Goal: Book appointment/travel/reservation

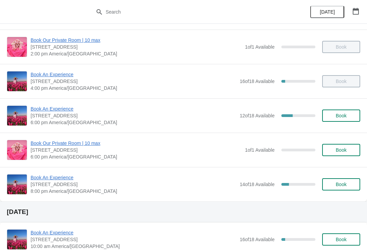
scroll to position [171, 0]
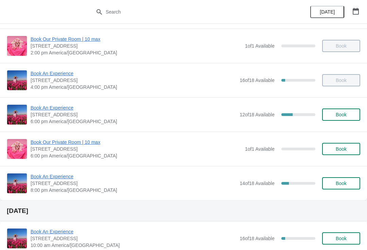
click at [61, 109] on span "Book An Experience" at bounding box center [134, 107] width 206 height 7
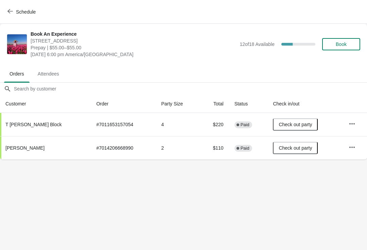
click at [5, 11] on button "Schedule" at bounding box center [22, 12] width 38 height 12
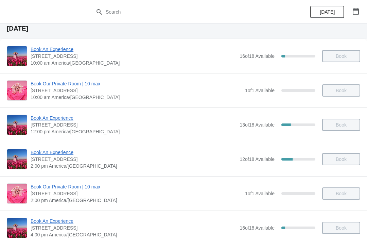
scroll to position [26, 0]
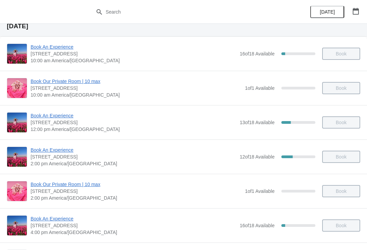
click at [55, 117] on span "Book An Experience" at bounding box center [134, 115] width 206 height 7
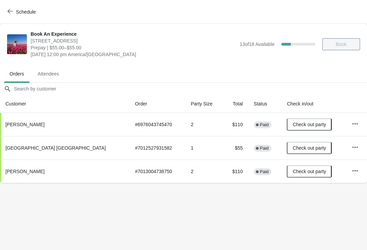
click at [11, 15] on button "Schedule" at bounding box center [22, 12] width 38 height 12
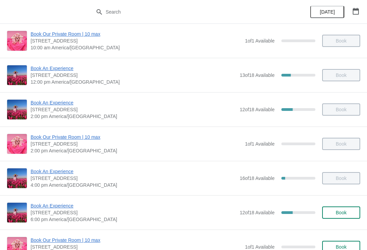
scroll to position [75, 0]
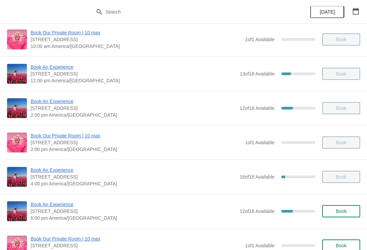
click at [66, 102] on span "Book An Experience" at bounding box center [134, 101] width 206 height 7
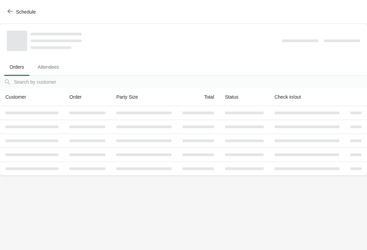
scroll to position [0, 0]
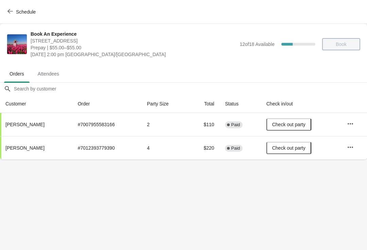
click at [10, 12] on icon "button" at bounding box center [9, 10] width 5 height 5
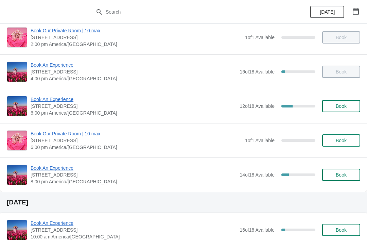
scroll to position [180, 0]
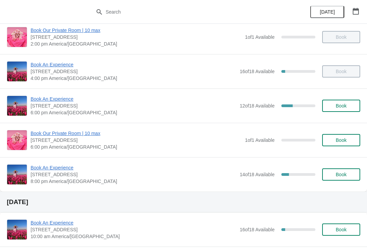
click at [59, 168] on span "Book An Experience" at bounding box center [134, 167] width 206 height 7
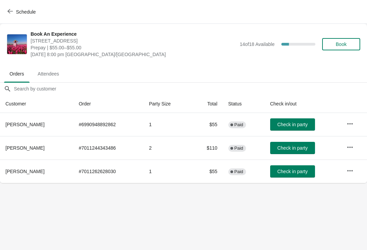
click at [5, 12] on button "Schedule" at bounding box center [22, 12] width 38 height 12
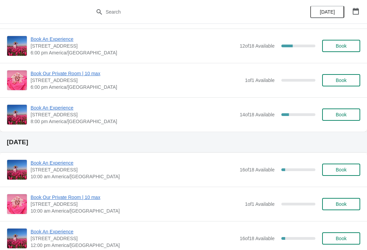
scroll to position [227, 0]
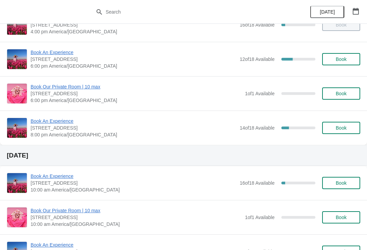
click at [57, 121] on span "Book An Experience" at bounding box center [134, 121] width 206 height 7
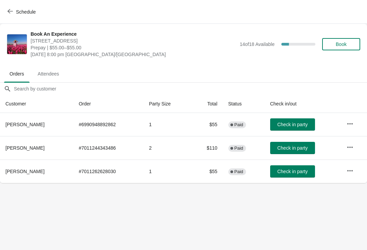
scroll to position [0, 0]
click at [11, 11] on icon "button" at bounding box center [9, 10] width 5 height 5
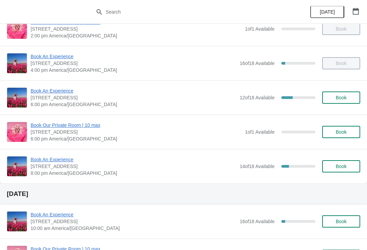
scroll to position [174, 0]
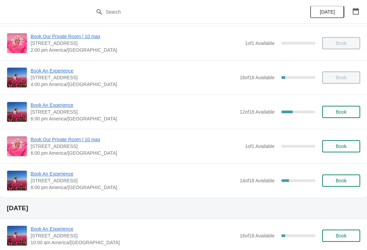
click at [53, 105] on span "Book An Experience" at bounding box center [134, 105] width 206 height 7
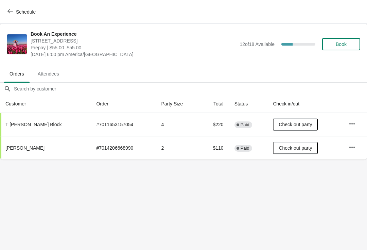
scroll to position [0, 0]
click at [8, 12] on icon "button" at bounding box center [9, 10] width 5 height 5
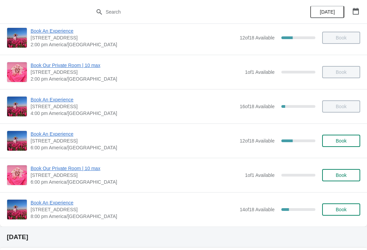
scroll to position [146, 0]
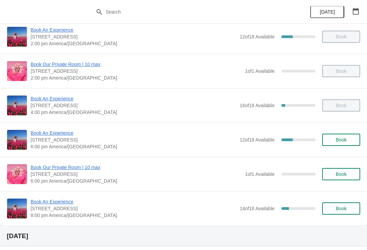
click at [57, 100] on span "Book An Experience" at bounding box center [134, 98] width 206 height 7
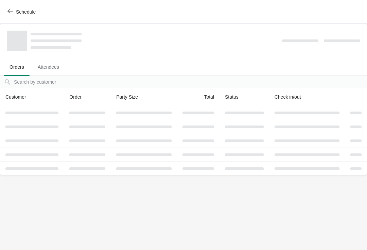
scroll to position [0, 0]
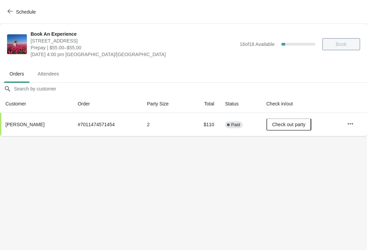
click at [11, 13] on icon "button" at bounding box center [9, 10] width 5 height 5
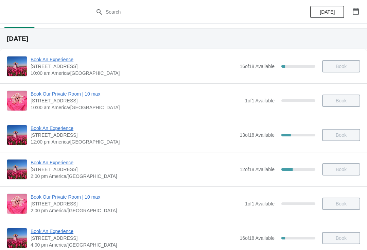
scroll to position [14, 0]
click at [56, 59] on span "Book An Experience" at bounding box center [134, 59] width 206 height 7
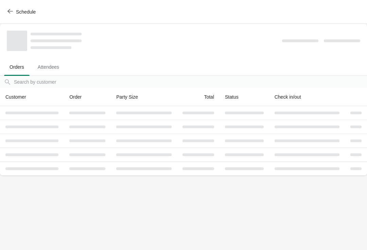
scroll to position [0, 0]
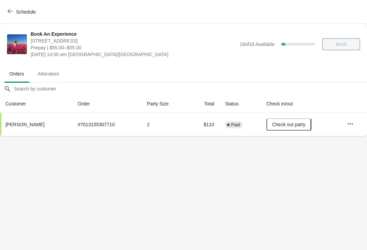
click at [15, 12] on span "Schedule" at bounding box center [22, 11] width 27 height 6
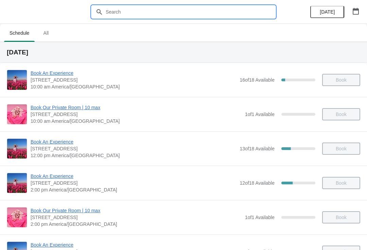
click at [112, 13] on input "text" at bounding box center [190, 12] width 170 height 12
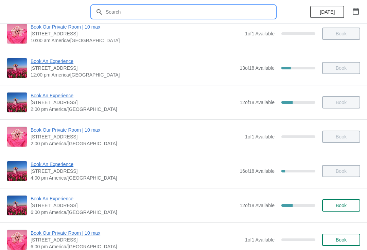
scroll to position [85, 0]
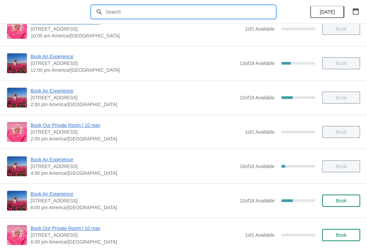
click at [46, 55] on span "Book An Experience" at bounding box center [134, 56] width 206 height 7
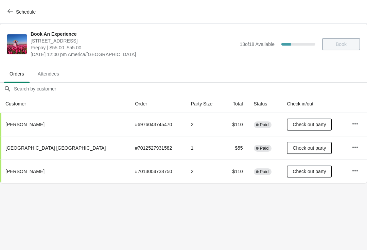
click at [4, 9] on button "Schedule" at bounding box center [22, 12] width 38 height 12
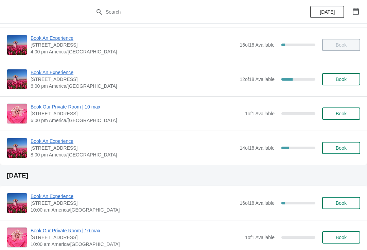
scroll to position [206, 0]
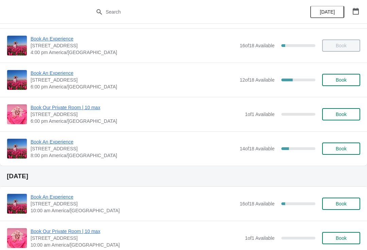
click at [65, 195] on span "Book An Experience" at bounding box center [134, 196] width 206 height 7
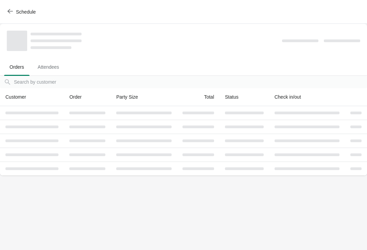
scroll to position [0, 0]
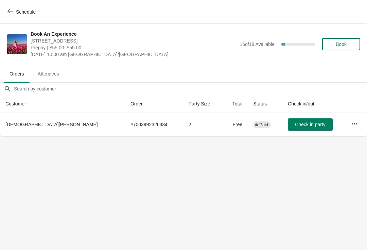
click at [11, 11] on icon "button" at bounding box center [9, 10] width 5 height 5
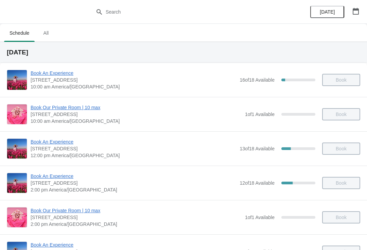
click at [48, 32] on span "All" at bounding box center [45, 33] width 17 height 12
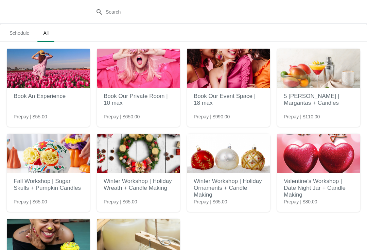
click at [20, 30] on span "Schedule" at bounding box center [19, 33] width 31 height 12
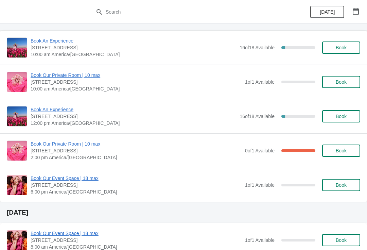
scroll to position [361, 0]
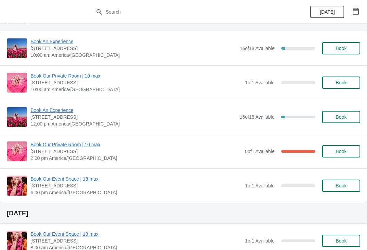
click at [44, 113] on span "Book An Experience" at bounding box center [134, 110] width 206 height 7
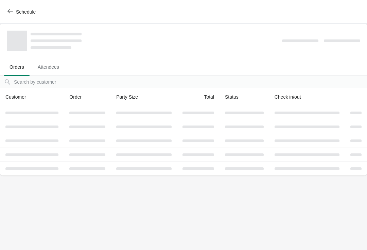
scroll to position [0, 0]
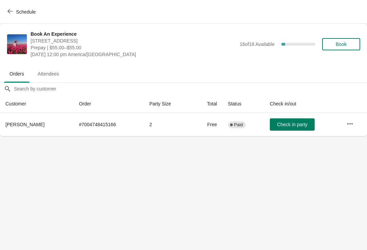
click at [11, 15] on button "Schedule" at bounding box center [22, 12] width 38 height 12
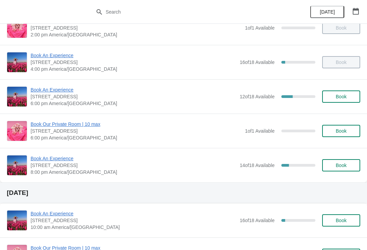
scroll to position [226, 0]
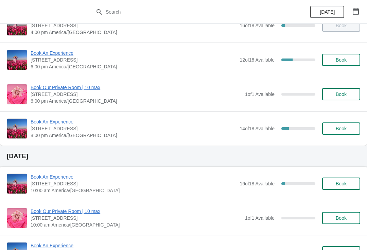
click at [47, 123] on span "Book An Experience" at bounding box center [134, 121] width 206 height 7
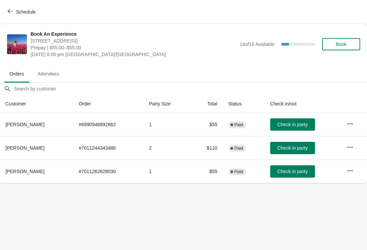
scroll to position [0, 0]
click at [13, 10] on icon "button" at bounding box center [9, 10] width 5 height 5
